Goal: Information Seeking & Learning: Learn about a topic

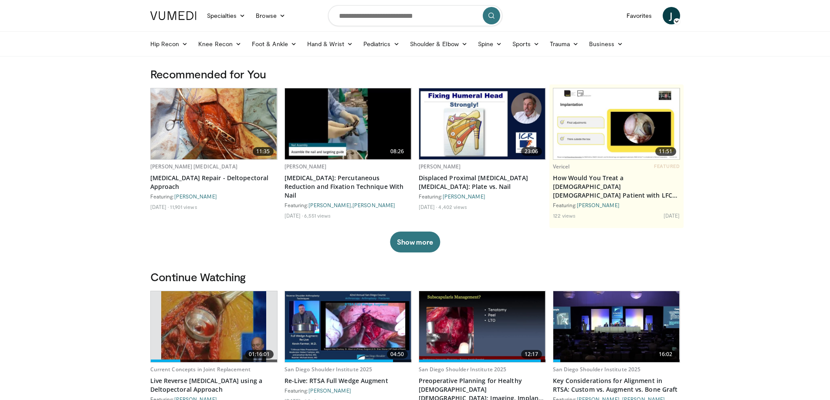
click at [575, 43] on icon at bounding box center [576, 44] width 6 height 6
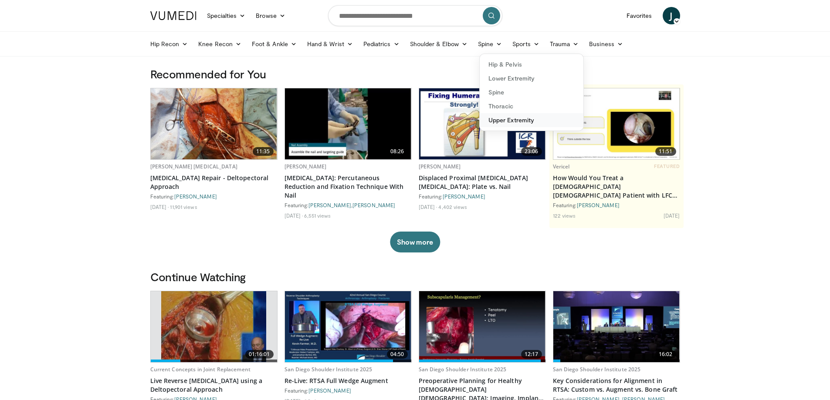
click at [495, 122] on link "Upper Extremity" at bounding box center [532, 120] width 104 height 14
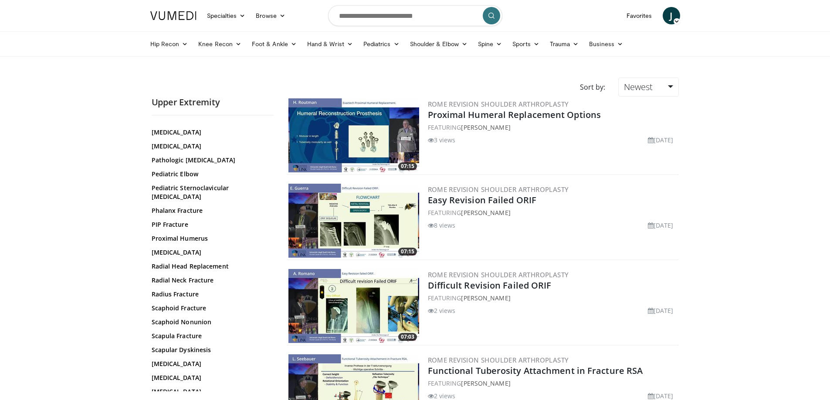
scroll to position [380, 0]
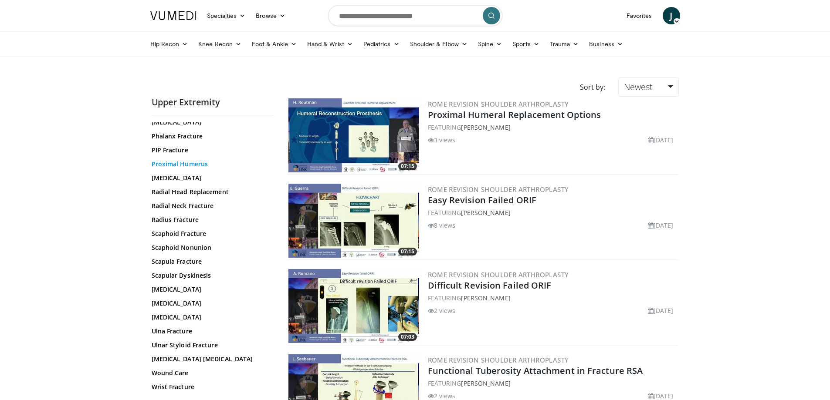
click at [189, 160] on link "Proximal Humerus" at bounding box center [211, 164] width 118 height 9
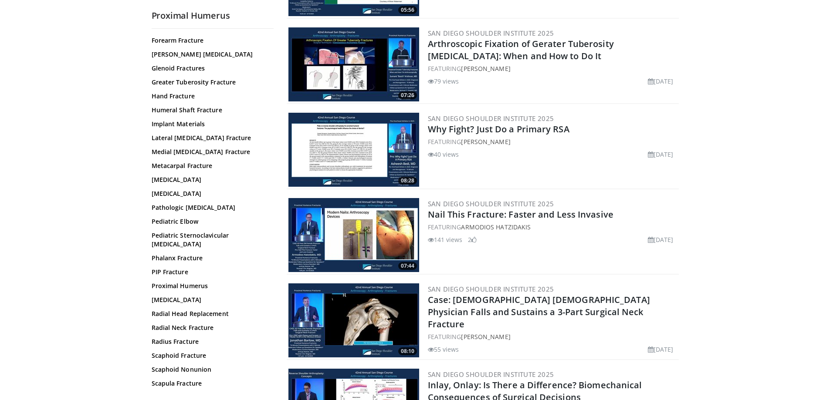
scroll to position [1743, 0]
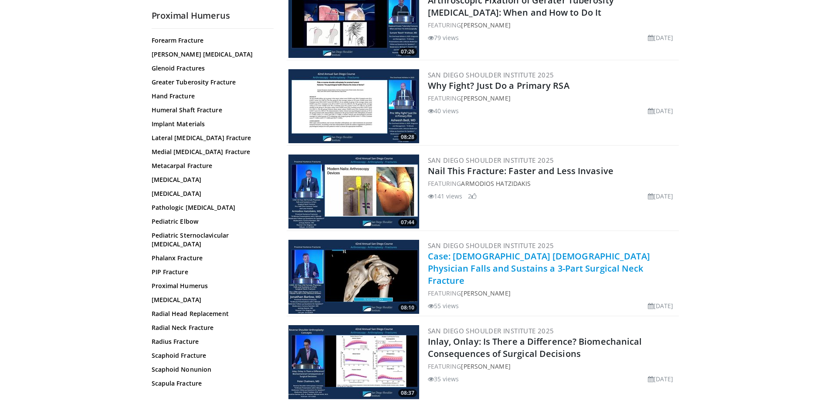
click at [477, 264] on link "Case: 63-Year-Old Female Physician Falls and Sustains a 3-Part Surgical Neck Fr…" at bounding box center [539, 269] width 222 height 36
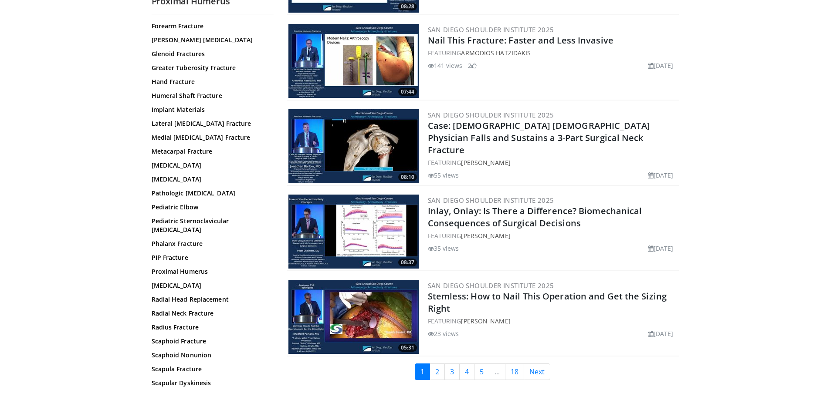
scroll to position [1917, 0]
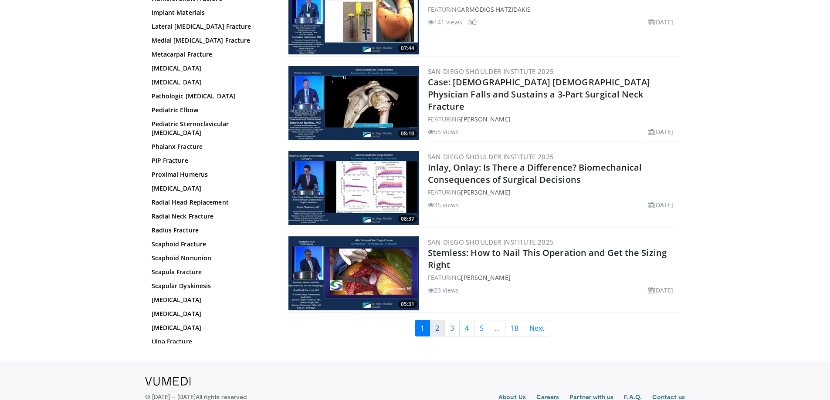
click at [440, 324] on link "2" at bounding box center [437, 328] width 15 height 17
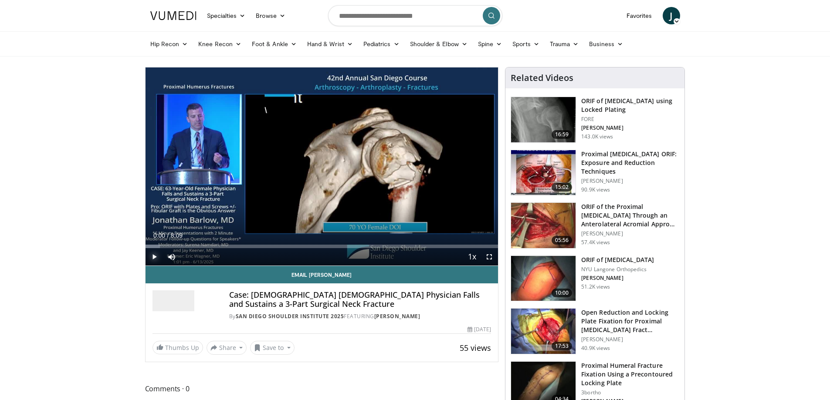
click at [154, 256] on span "Video Player" at bounding box center [154, 256] width 17 height 17
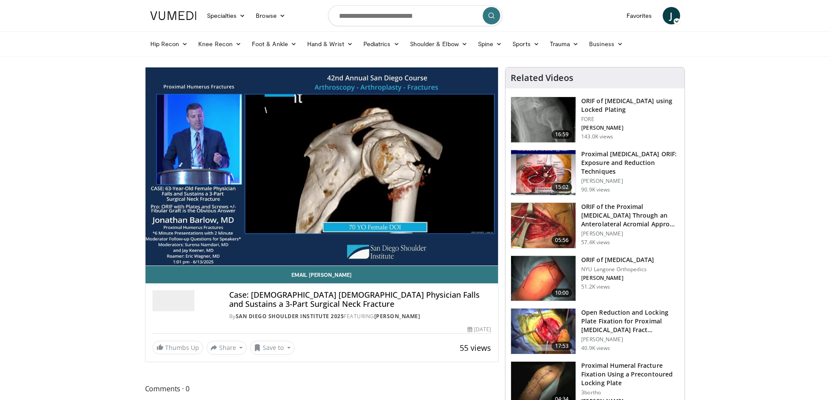
click at [166, 247] on div "10 seconds Tap to unmute" at bounding box center [322, 167] width 353 height 198
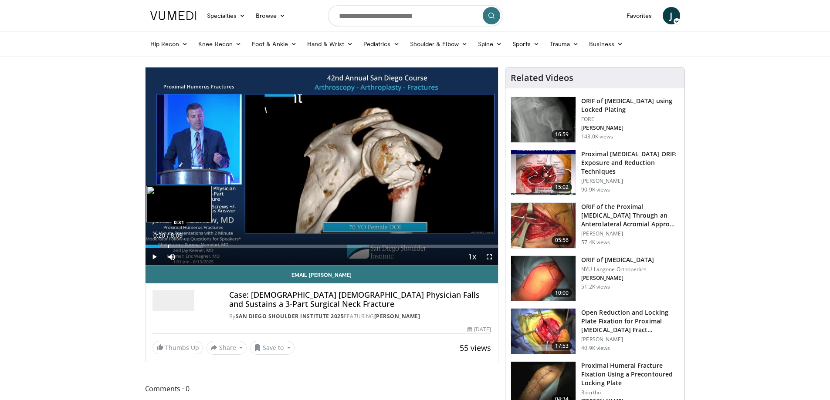
click at [168, 245] on div "Progress Bar" at bounding box center [168, 246] width 1 height 3
click at [172, 246] on div "Progress Bar" at bounding box center [172, 246] width 1 height 3
click at [174, 247] on div "Progress Bar" at bounding box center [174, 246] width 1 height 3
click at [182, 248] on div "Progress Bar" at bounding box center [182, 246] width 1 height 3
click at [189, 247] on div "Progress Bar" at bounding box center [189, 246] width 1 height 3
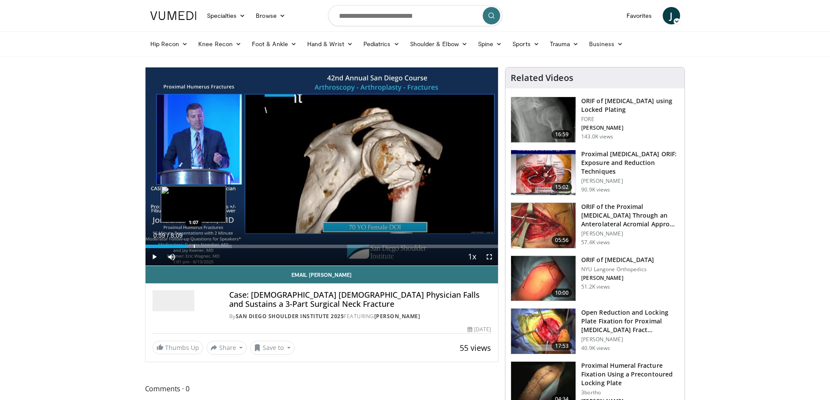
click at [194, 247] on div "Progress Bar" at bounding box center [194, 246] width 1 height 3
click at [200, 247] on div "Progress Bar" at bounding box center [200, 246] width 1 height 3
click at [207, 247] on div "Progress Bar" at bounding box center [207, 246] width 1 height 3
click at [214, 247] on div "Progress Bar" at bounding box center [214, 246] width 1 height 3
click at [225, 247] on div "Progress Bar" at bounding box center [225, 246] width 1 height 3
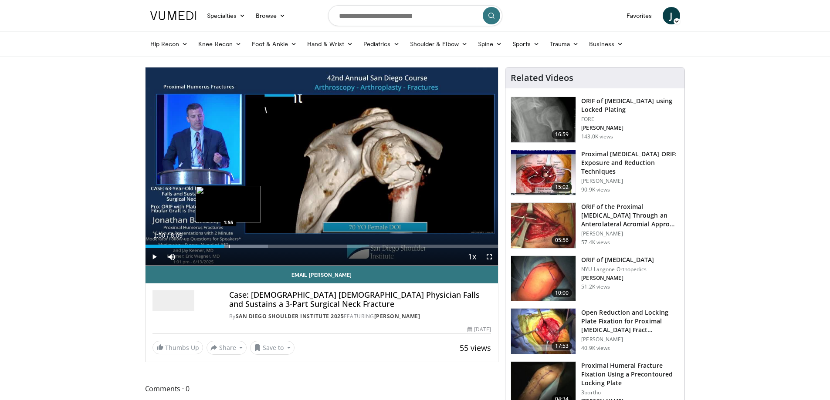
click at [229, 247] on div "Progress Bar" at bounding box center [229, 246] width 1 height 3
click at [236, 247] on div "Progress Bar" at bounding box center [236, 246] width 1 height 3
click at [240, 246] on div "Progress Bar" at bounding box center [240, 246] width 1 height 3
click at [247, 247] on div "Progress Bar" at bounding box center [247, 246] width 1 height 3
click at [254, 247] on div "Progress Bar" at bounding box center [254, 246] width 1 height 3
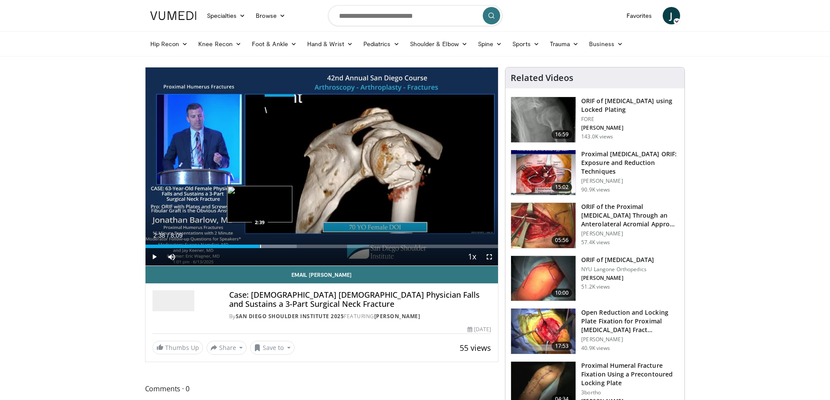
click at [260, 247] on div "Progress Bar" at bounding box center [260, 246] width 1 height 3
click at [264, 247] on div "Progress Bar" at bounding box center [264, 246] width 1 height 3
click at [270, 247] on div "Progress Bar" at bounding box center [270, 246] width 1 height 3
click at [278, 246] on div "Progress Bar" at bounding box center [278, 246] width 1 height 3
click at [285, 246] on div "Progress Bar" at bounding box center [285, 246] width 1 height 3
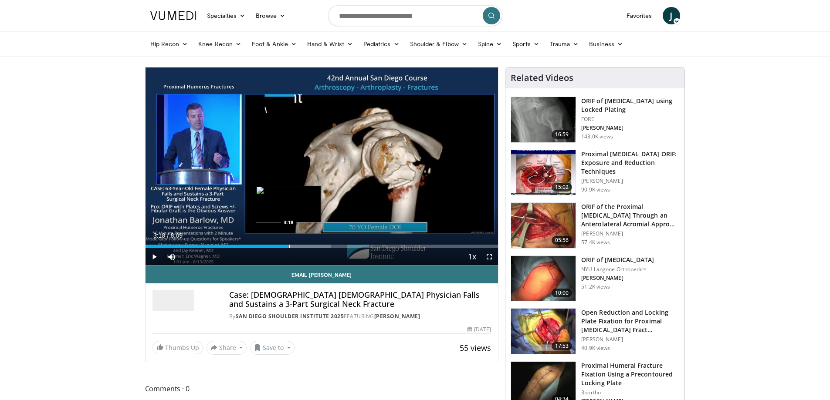
click at [289, 247] on div "Progress Bar" at bounding box center [289, 246] width 1 height 3
click at [296, 247] on div "Progress Bar" at bounding box center [296, 246] width 1 height 3
click at [302, 247] on div "Progress Bar" at bounding box center [302, 246] width 1 height 3
click at [307, 247] on div "Progress Bar" at bounding box center [307, 246] width 1 height 3
click at [315, 247] on div "Progress Bar" at bounding box center [315, 246] width 1 height 3
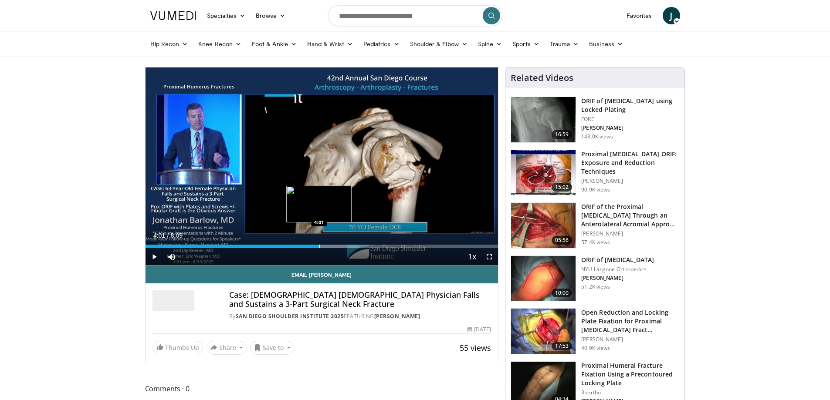
click at [319, 247] on div "Progress Bar" at bounding box center [319, 246] width 1 height 3
click at [332, 246] on div "Progress Bar" at bounding box center [332, 246] width 1 height 3
click at [339, 246] on div "Progress Bar" at bounding box center [339, 246] width 1 height 3
click at [344, 247] on div "Progress Bar" at bounding box center [344, 246] width 1 height 3
click at [353, 247] on div "Progress Bar" at bounding box center [353, 246] width 1 height 3
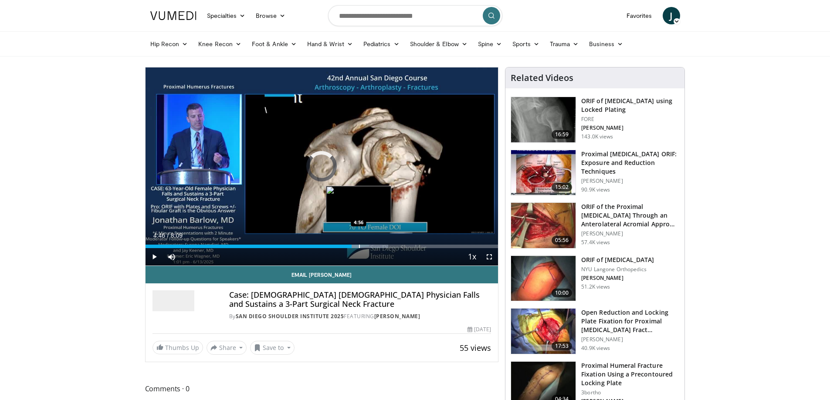
click at [359, 247] on div "Progress Bar" at bounding box center [359, 246] width 1 height 3
click at [369, 246] on div "Progress Bar" at bounding box center [369, 246] width 1 height 3
click at [376, 247] on div "Progress Bar" at bounding box center [376, 246] width 1 height 3
click at [379, 246] on div "Progress Bar" at bounding box center [379, 246] width 1 height 3
click at [383, 247] on div "Progress Bar" at bounding box center [383, 246] width 1 height 3
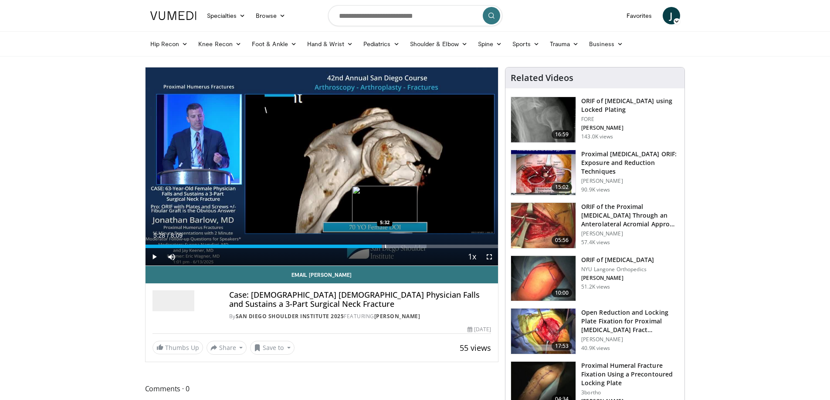
click at [385, 247] on div "Progress Bar" at bounding box center [385, 246] width 1 height 3
click at [390, 247] on div "Progress Bar" at bounding box center [390, 246] width 1 height 3
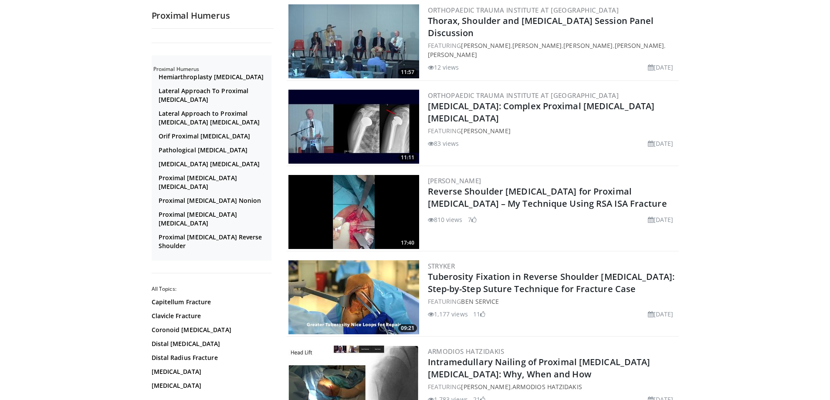
scroll to position [479, 0]
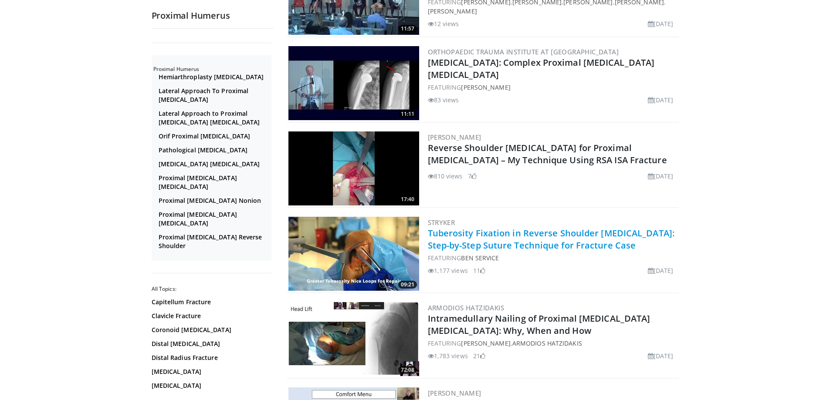
click at [468, 235] on link "Tuberosity Fixation in Reverse Shoulder [MEDICAL_DATA]: Step-by-Step Suture Tec…" at bounding box center [551, 239] width 247 height 24
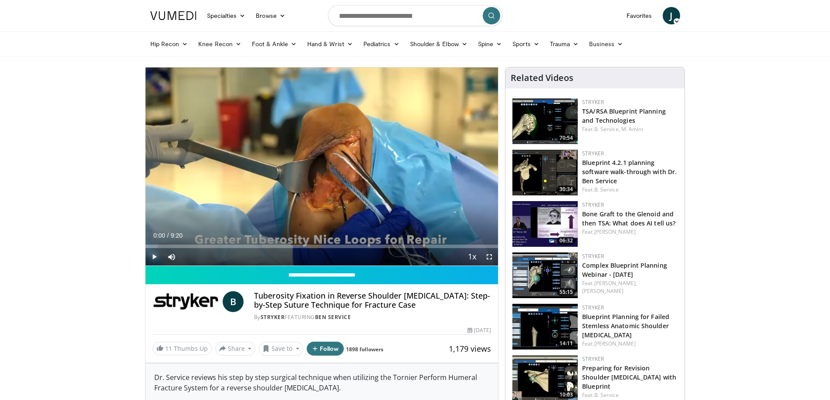
click at [153, 257] on span "Video Player" at bounding box center [154, 256] width 17 height 17
click at [490, 256] on span "Video Player" at bounding box center [489, 256] width 17 height 17
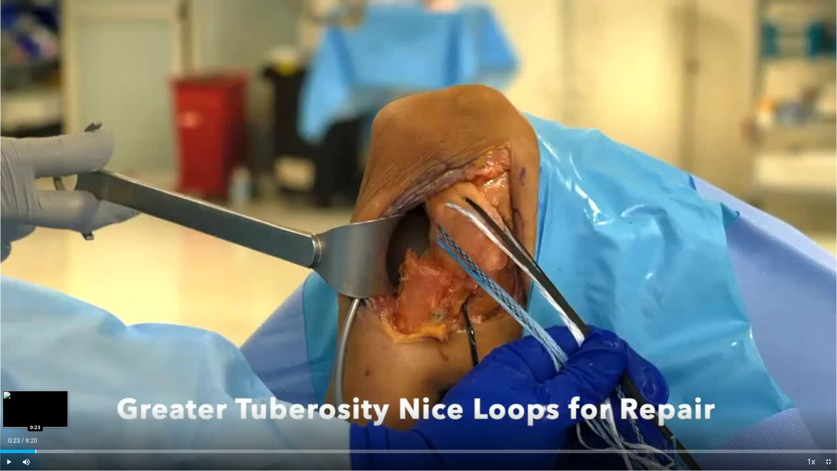
click at [35, 400] on div "Progress Bar" at bounding box center [35, 450] width 1 height 3
click at [47, 400] on div "Progress Bar" at bounding box center [47, 450] width 1 height 3
click at [63, 400] on div "Progress Bar" at bounding box center [63, 450] width 1 height 3
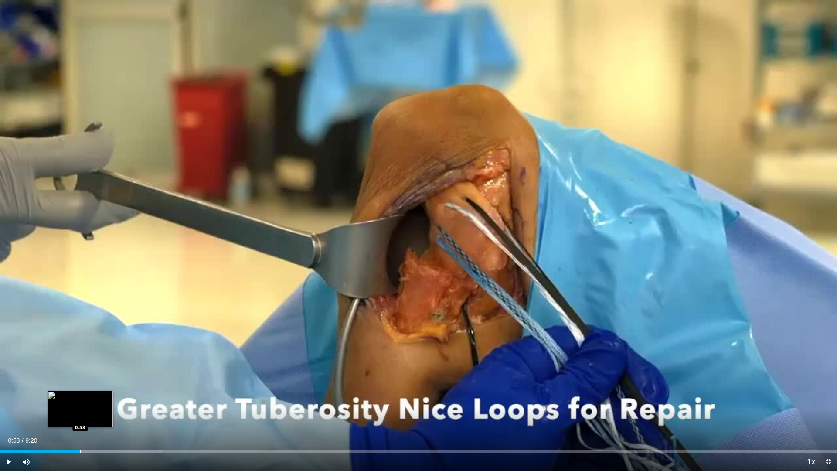
click at [80, 400] on div "Progress Bar" at bounding box center [80, 450] width 1 height 3
click at [98, 400] on div "Progress Bar" at bounding box center [98, 450] width 1 height 3
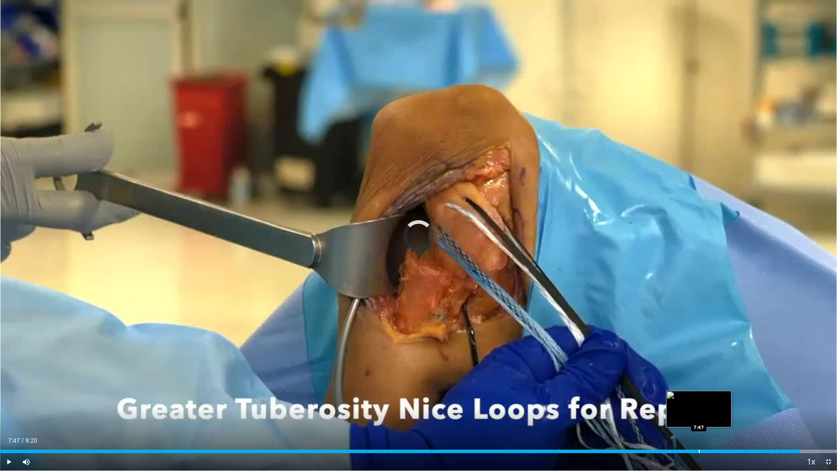
click at [698, 400] on div "7:47" at bounding box center [400, 450] width 800 height 3
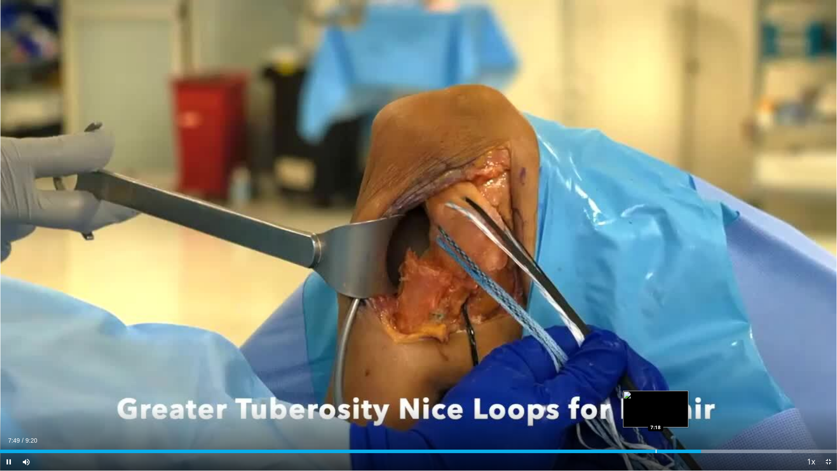
click at [655, 400] on video-js "**********" at bounding box center [418, 235] width 837 height 471
click at [638, 400] on div "Progress Bar" at bounding box center [638, 450] width 1 height 3
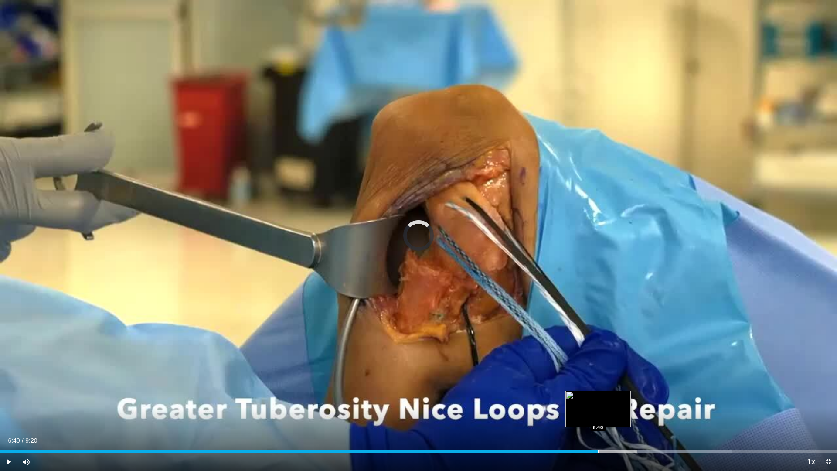
click at [598, 400] on div "Progress Bar" at bounding box center [598, 450] width 1 height 3
click at [565, 400] on div "Loaded : 83.20% 6:18 6:18" at bounding box center [418, 448] width 837 height 8
click at [554, 400] on div "Progress Bar" at bounding box center [554, 450] width 1 height 3
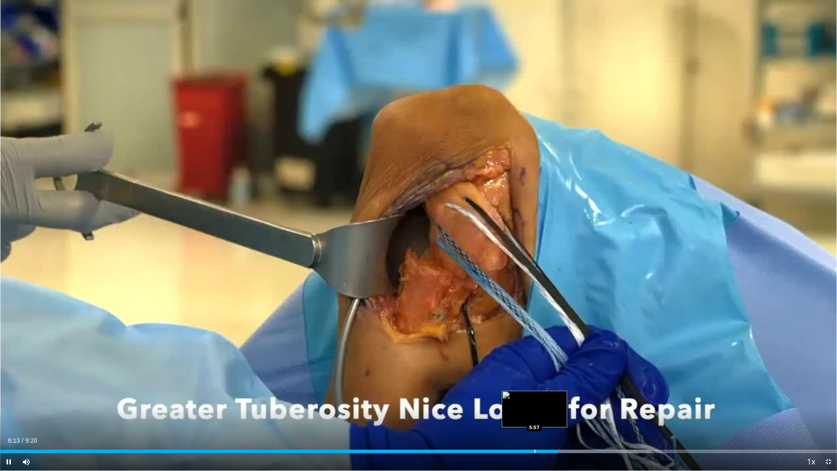
click at [534, 400] on div "Progress Bar" at bounding box center [534, 450] width 1 height 3
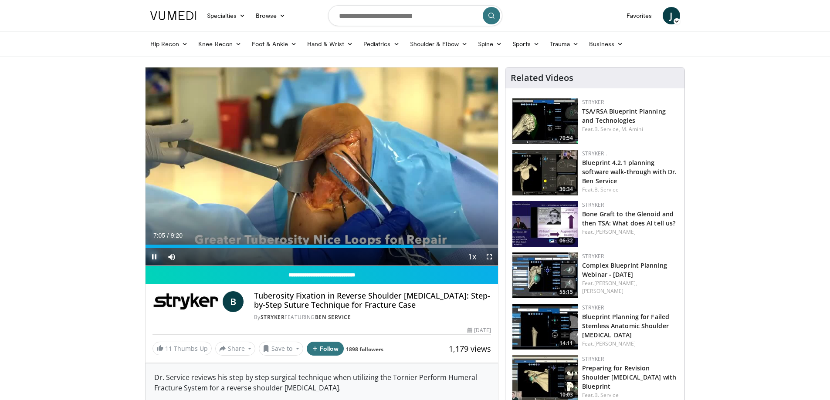
click at [154, 257] on span "Video Player" at bounding box center [154, 256] width 17 height 17
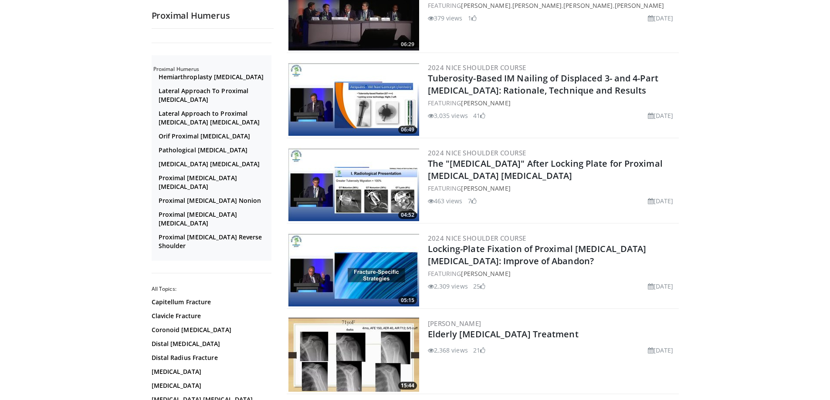
scroll to position [1917, 0]
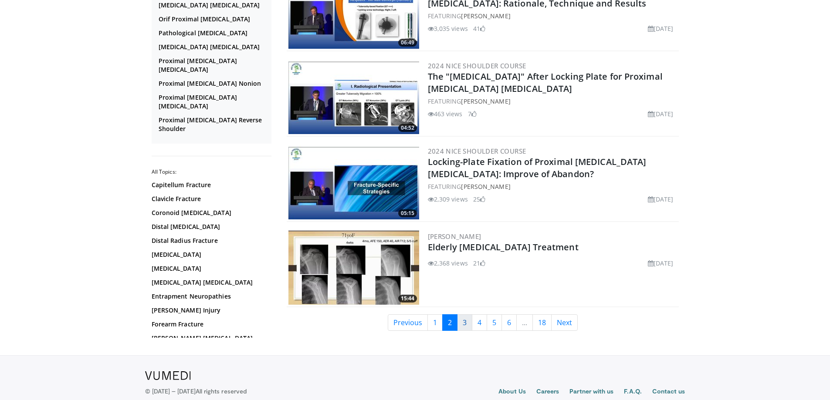
click at [466, 323] on link "3" at bounding box center [464, 323] width 15 height 17
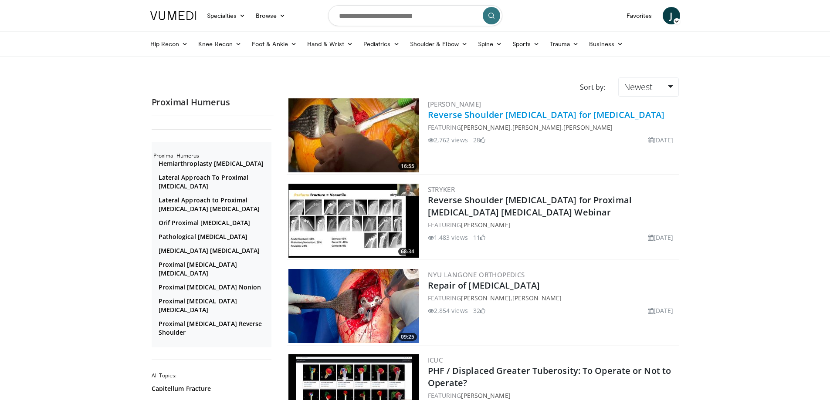
click at [448, 117] on link "Reverse Shoulder [MEDICAL_DATA] for [MEDICAL_DATA]" at bounding box center [546, 115] width 237 height 12
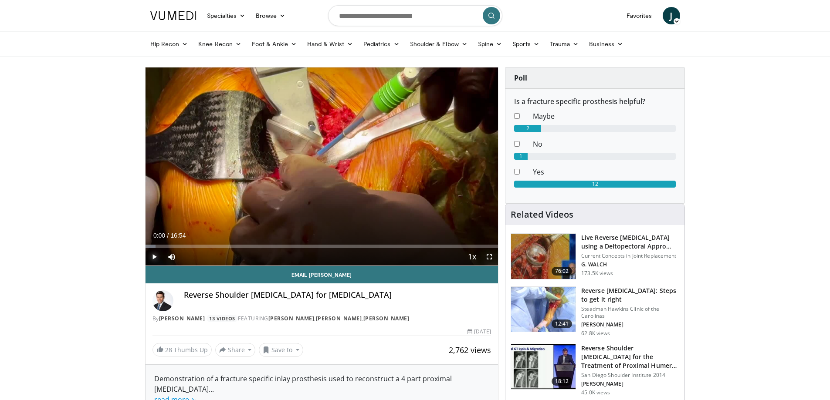
click at [155, 257] on span "Video Player" at bounding box center [154, 256] width 17 height 17
click at [489, 258] on span "Video Player" at bounding box center [489, 256] width 17 height 17
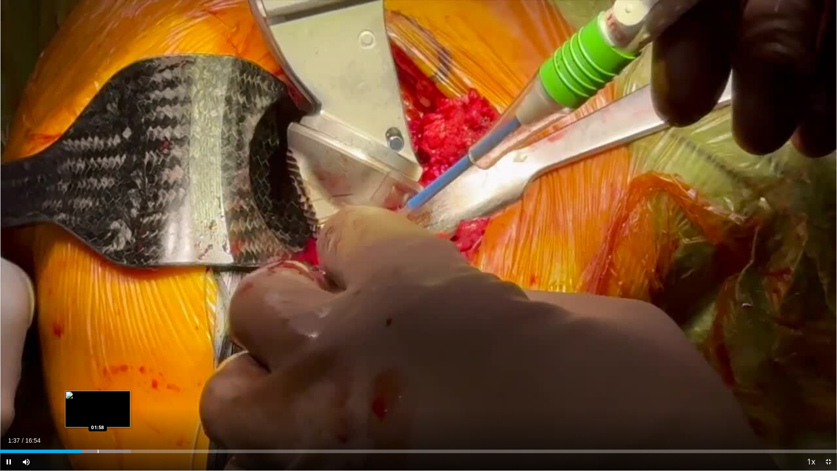
click at [98, 400] on div "Progress Bar" at bounding box center [98, 450] width 1 height 3
click at [121, 400] on div "Current Time 2:01 / Duration 16:54 Pause Skip Backward Skip Forward Mute Loaded…" at bounding box center [418, 461] width 837 height 17
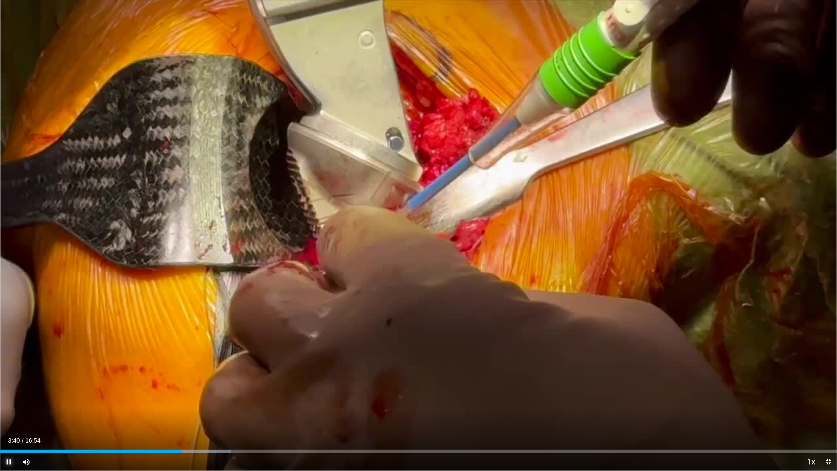
click at [7, 400] on span "Video Player" at bounding box center [8, 461] width 17 height 17
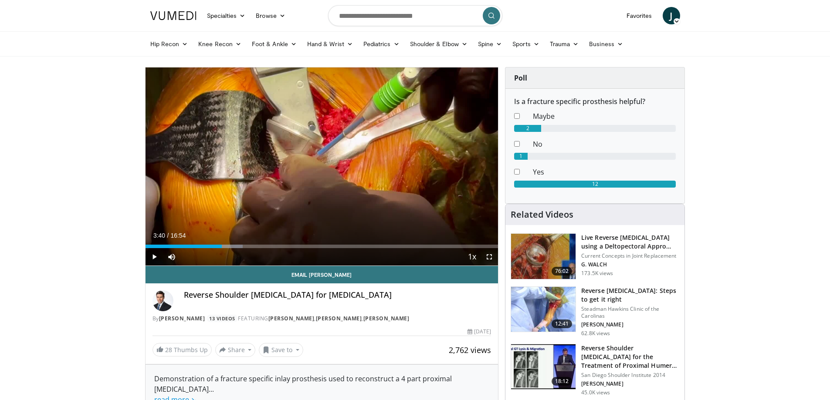
click at [673, 17] on span "J" at bounding box center [671, 15] width 17 height 17
click at [585, 114] on link "Logout" at bounding box center [627, 113] width 104 height 14
